Goal: Task Accomplishment & Management: Manage account settings

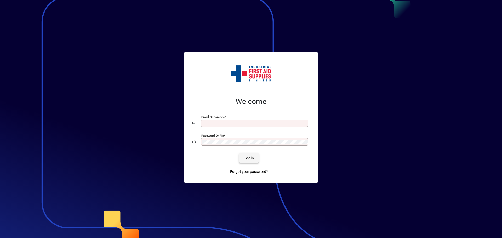
type input "**********"
click at [253, 155] on span "submit" at bounding box center [248, 158] width 19 height 13
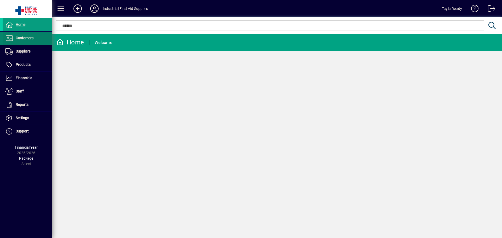
click at [17, 35] on span "Customers" at bounding box center [18, 38] width 31 height 6
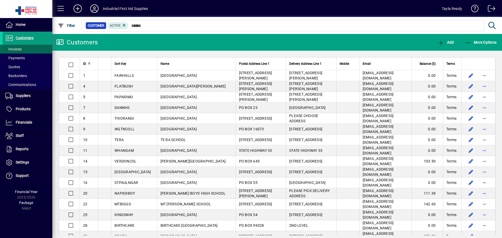
click at [31, 48] on span at bounding box center [28, 49] width 50 height 13
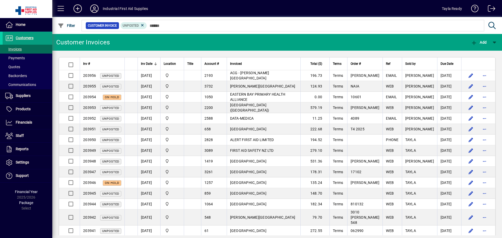
click at [142, 41] on mat-toolbar-row "Customer Invoices Add" at bounding box center [277, 42] width 450 height 17
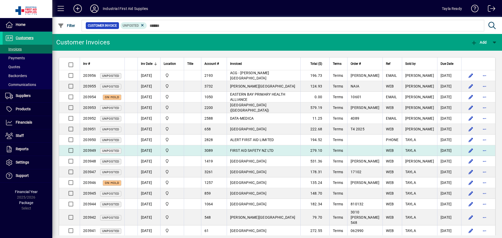
click at [268, 152] on span "FIRST AID SAFETY NZ LTD" at bounding box center [252, 150] width 44 height 4
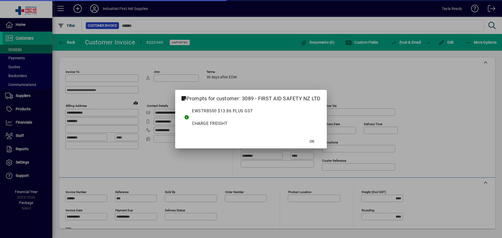
type input "**********"
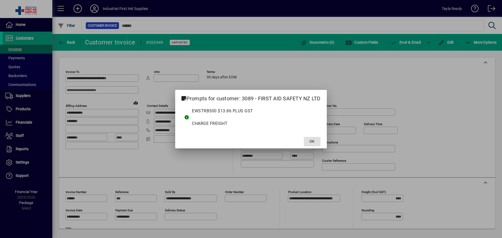
click at [317, 142] on span at bounding box center [312, 141] width 17 height 13
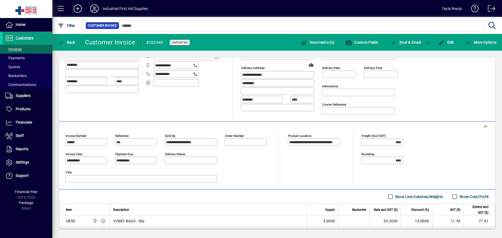
scroll to position [150, 0]
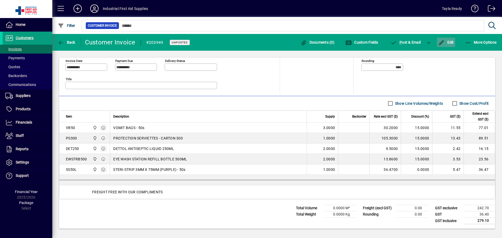
click at [444, 43] on icon "button" at bounding box center [441, 42] width 7 height 5
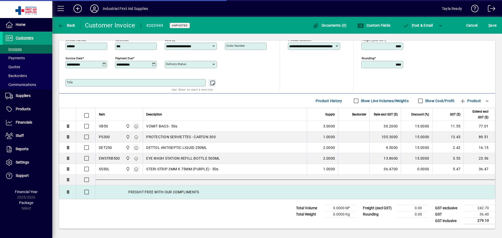
click at [151, 196] on div "FREIGHT FREE WITH OUR COMPLIMENTS" at bounding box center [295, 192] width 399 height 14
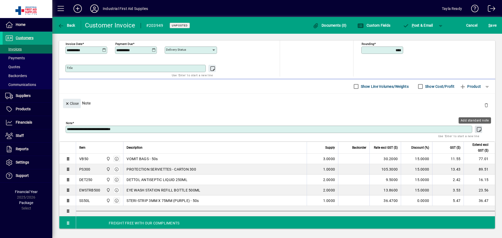
click at [476, 129] on icon "button" at bounding box center [479, 129] width 7 height 5
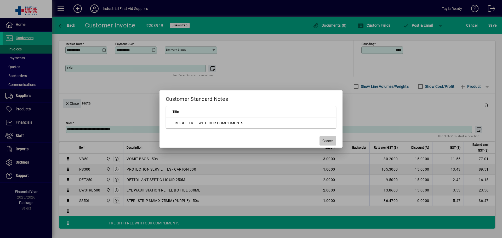
click at [331, 141] on span "Cancel" at bounding box center [327, 140] width 11 height 5
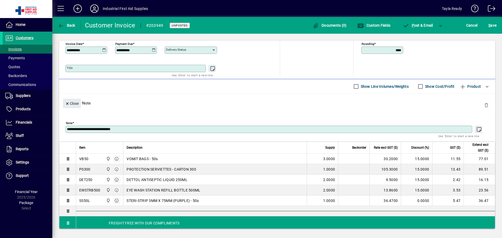
scroll to position [181, 0]
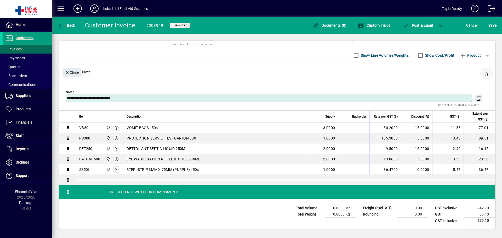
click at [486, 73] on span "button" at bounding box center [486, 74] width 13 height 13
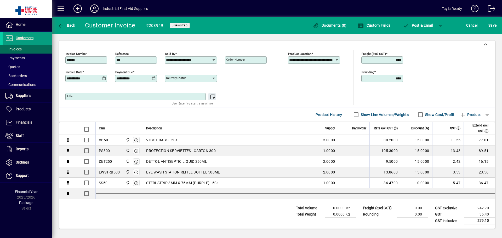
scroll to position [121, 0]
click at [471, 109] on span "button" at bounding box center [470, 114] width 26 height 13
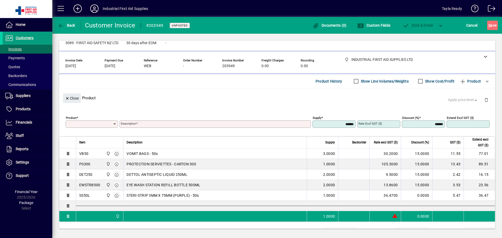
scroll to position [0, 0]
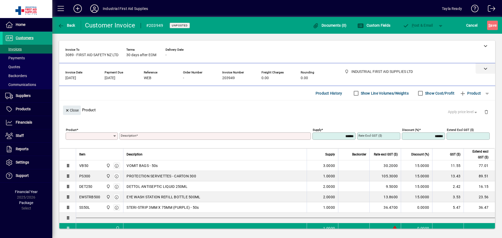
click at [478, 66] on div at bounding box center [485, 68] width 20 height 10
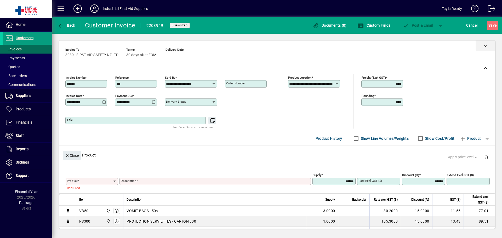
click at [484, 47] on icon at bounding box center [486, 46] width 4 height 4
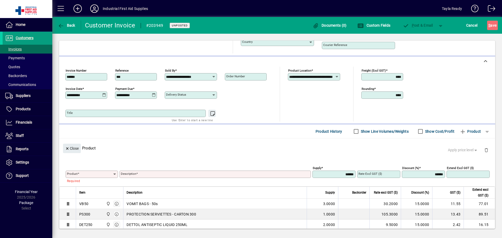
scroll to position [177, 0]
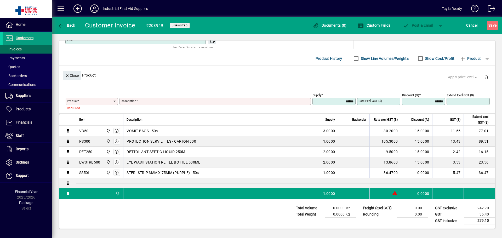
click at [78, 102] on span at bounding box center [79, 101] width 2 height 4
click at [78, 102] on input "Product" at bounding box center [90, 101] width 46 height 4
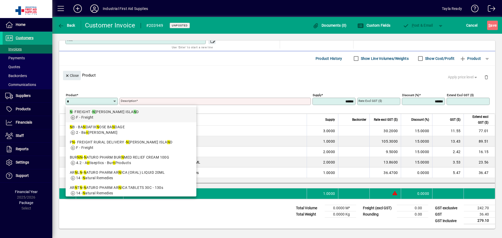
type input "*"
type input "**********"
type input "*"
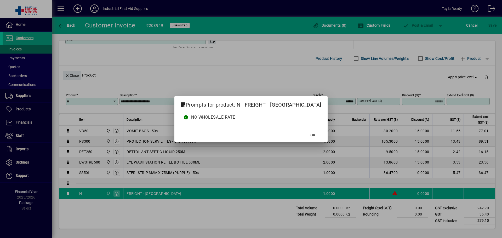
type input "*******"
type input "*****"
click at [305, 131] on button "OK" at bounding box center [313, 135] width 17 height 9
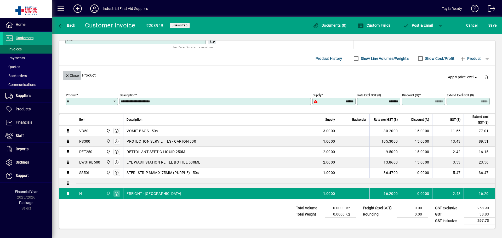
click at [74, 75] on span "Close" at bounding box center [72, 75] width 14 height 9
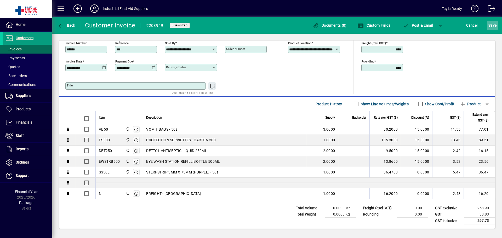
click at [490, 24] on span "S" at bounding box center [489, 25] width 2 height 4
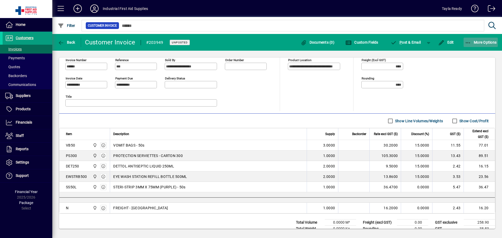
click at [472, 43] on span "More Options" at bounding box center [481, 42] width 32 height 4
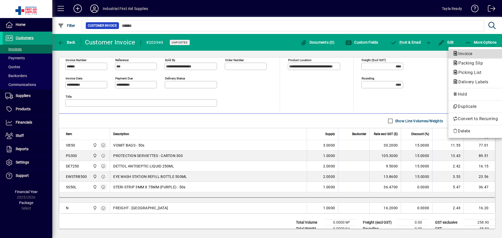
click at [472, 55] on span "Invoice" at bounding box center [463, 53] width 22 height 5
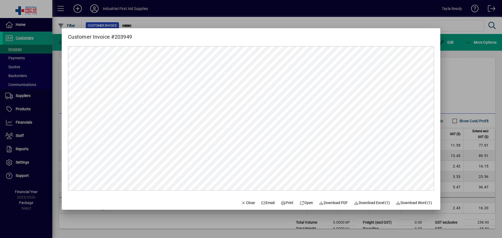
scroll to position [0, 0]
click at [286, 200] on button "Print" at bounding box center [287, 202] width 17 height 9
click at [470, 102] on div at bounding box center [251, 119] width 502 height 238
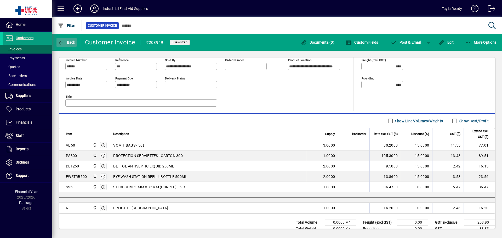
click at [65, 45] on span "button" at bounding box center [66, 42] width 20 height 13
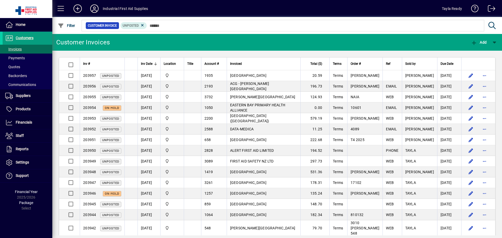
click at [140, 42] on mat-toolbar-row "Customer Invoices Add" at bounding box center [277, 42] width 450 height 17
click at [179, 39] on mat-toolbar-row "Customer Invoices Add" at bounding box center [277, 42] width 450 height 17
